Goal: Contribute content

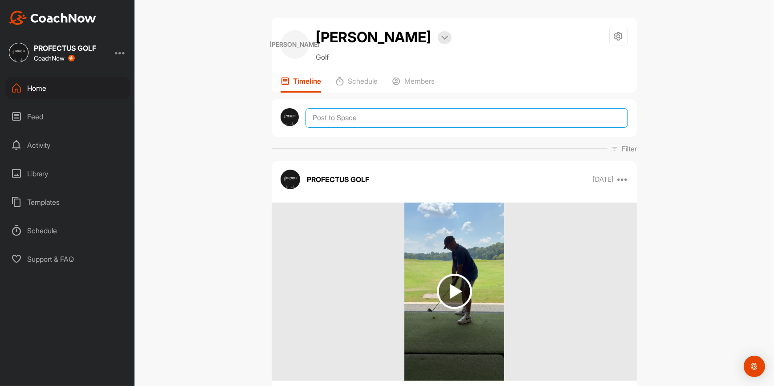
click at [339, 112] on textarea at bounding box center [466, 118] width 322 height 20
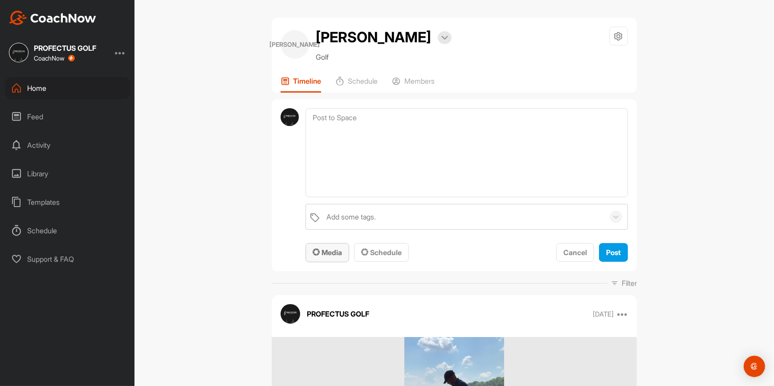
click at [322, 248] on span "Media" at bounding box center [326, 252] width 29 height 9
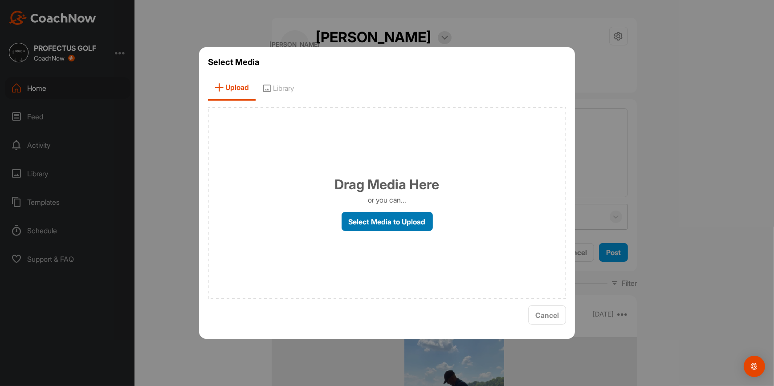
click at [369, 215] on label "Select Media to Upload" at bounding box center [386, 221] width 91 height 19
click at [0, 0] on input "Select Media to Upload" at bounding box center [0, 0] width 0 height 0
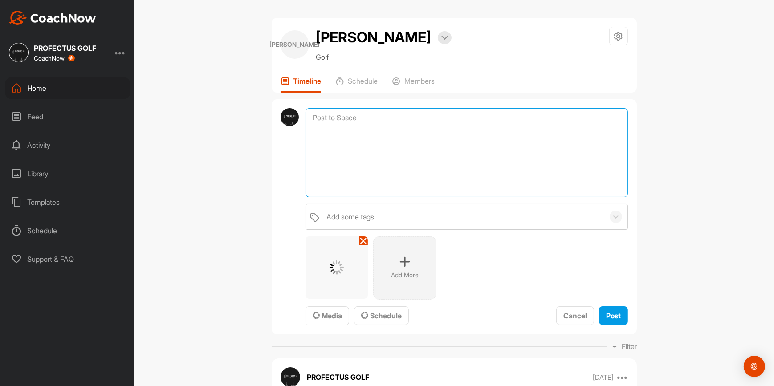
click at [478, 120] on textarea at bounding box center [466, 152] width 322 height 89
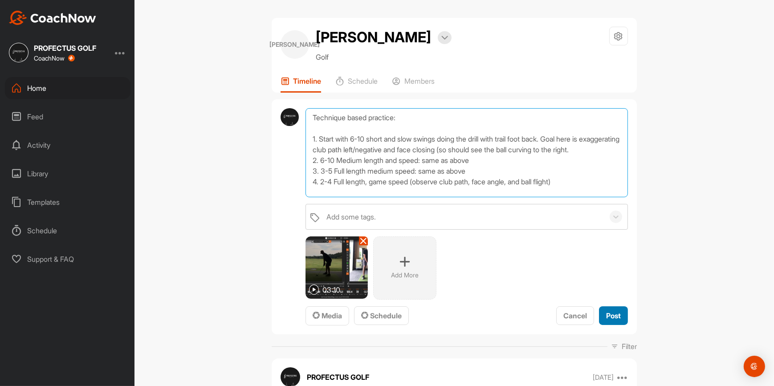
type textarea "Technique based practice: 1. Start with 6-10 short and slow swings doing the dr…"
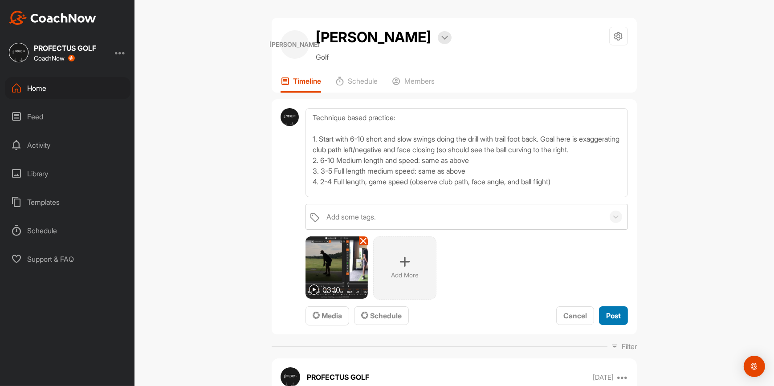
click at [612, 314] on span "Post" at bounding box center [613, 315] width 15 height 9
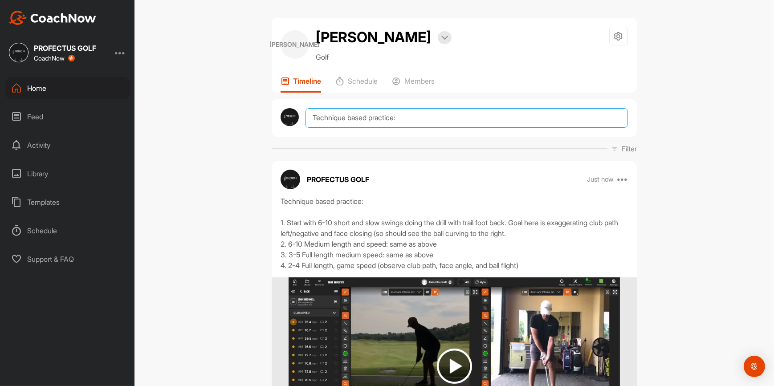
click at [417, 119] on textarea "Technique based practice: 1. Start with 6-10 short and slow swings doing the dr…" at bounding box center [466, 118] width 322 height 20
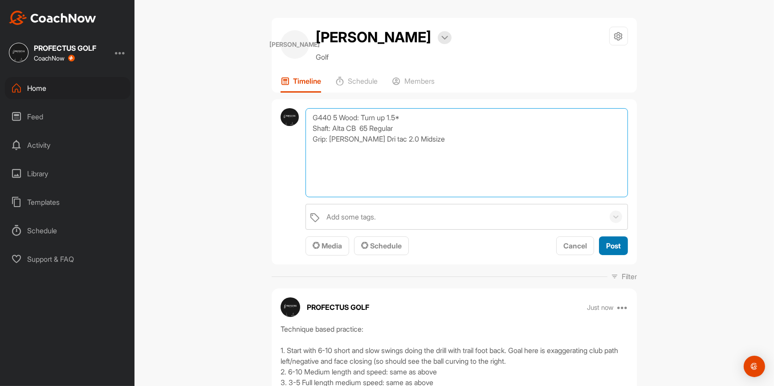
type textarea "G440 5 Wood: Turn up 1.5* Shaft: Alta CB 65 Regular Grip: [PERSON_NAME] Dri tac…"
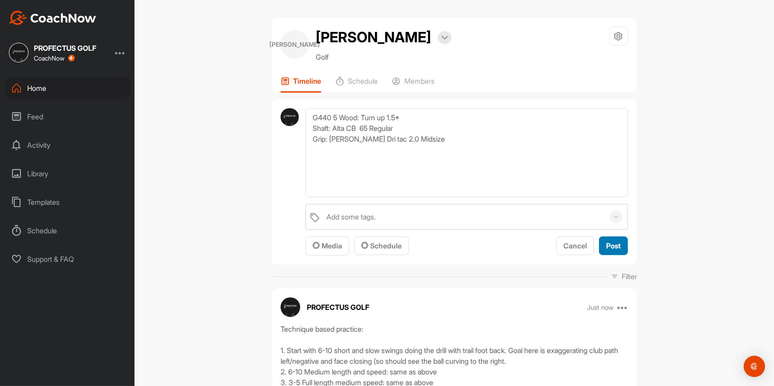
click at [608, 245] on span "Post" at bounding box center [613, 245] width 15 height 9
